Goal: Information Seeking & Learning: Check status

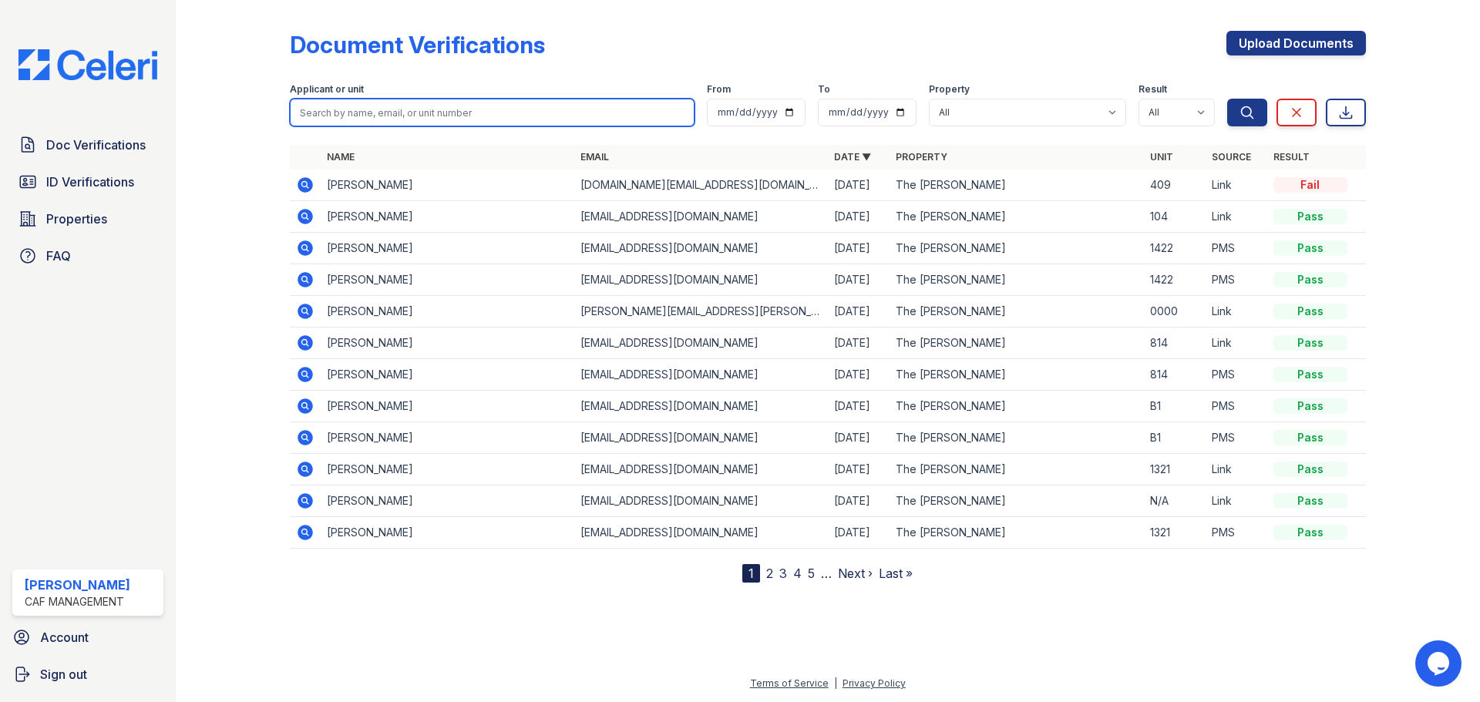
click at [359, 120] on input "search" at bounding box center [492, 113] width 405 height 28
click at [310, 111] on input "[PERSON_NAME]" at bounding box center [492, 113] width 405 height 28
click at [345, 116] on input "[PERSON_NAME]" at bounding box center [492, 113] width 405 height 28
type input "[PERSON_NAME]"
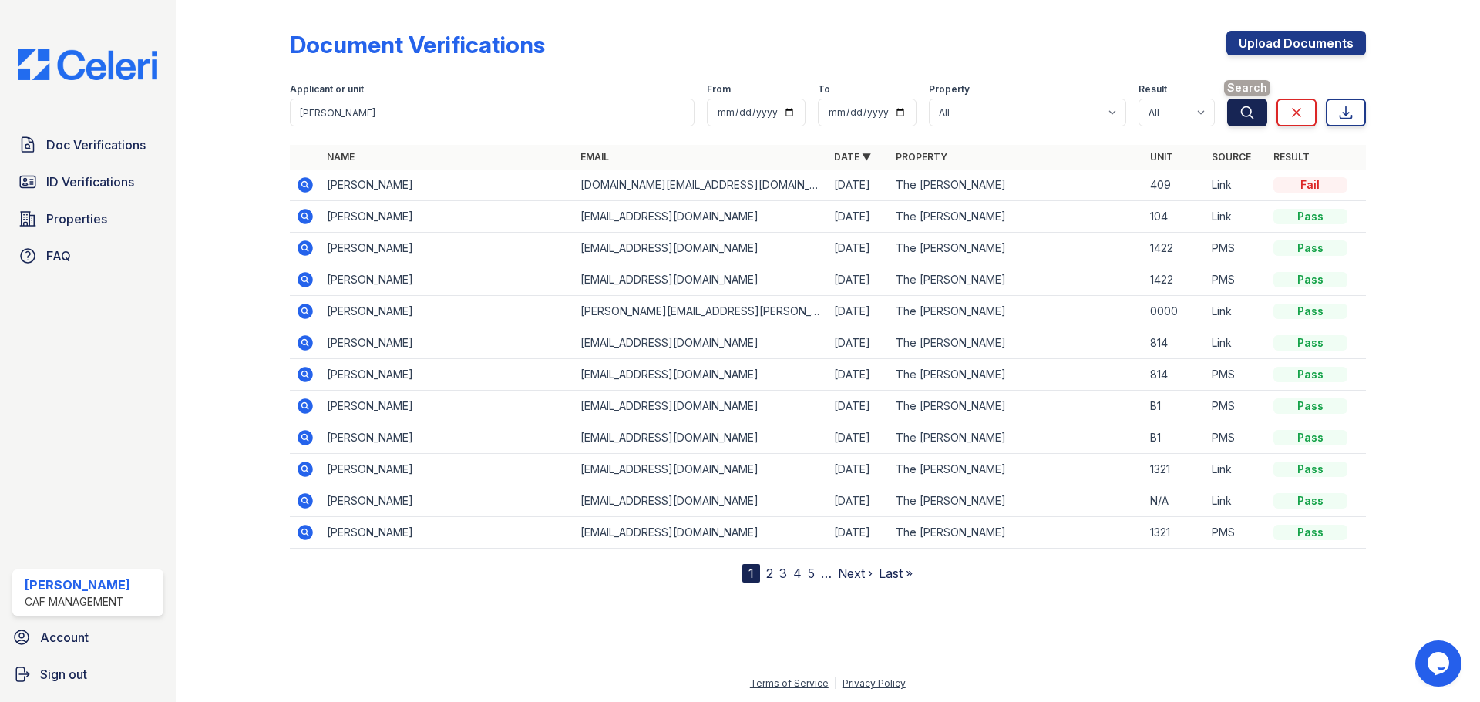
click at [1257, 120] on button "Search" at bounding box center [1247, 113] width 40 height 28
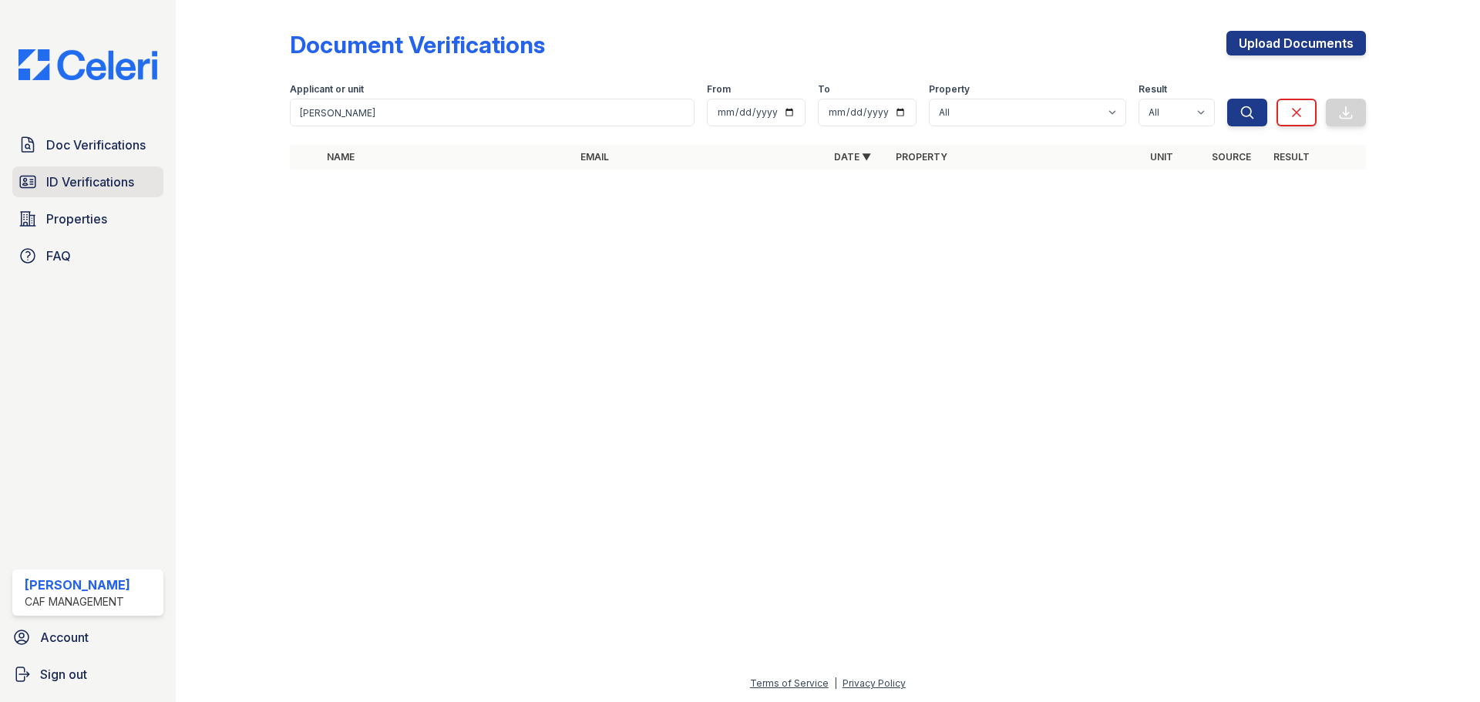
click at [69, 185] on span "ID Verifications" at bounding box center [90, 182] width 88 height 19
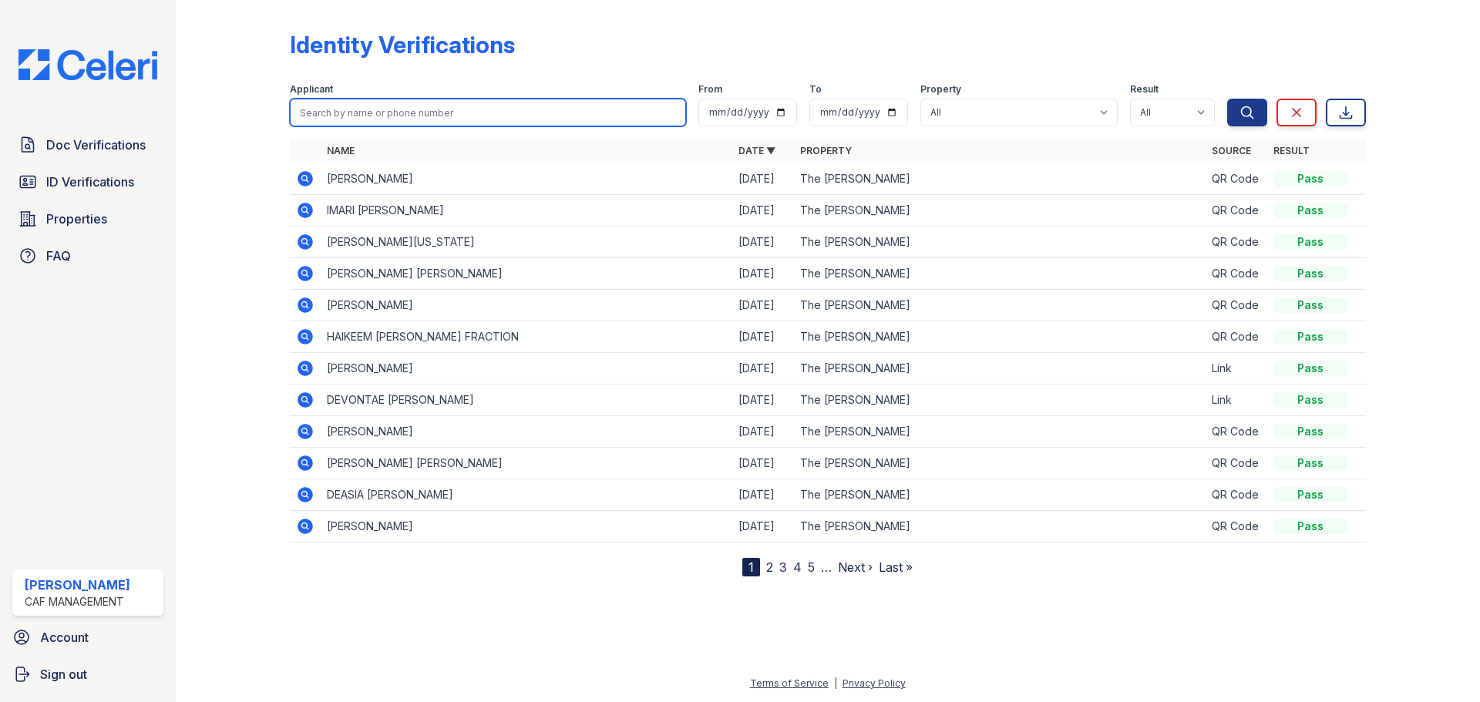
click at [366, 113] on input "search" at bounding box center [488, 113] width 396 height 28
type input "[PERSON_NAME]"
click at [1227, 99] on button "Search" at bounding box center [1247, 113] width 40 height 28
